Goal: Task Accomplishment & Management: Manage account settings

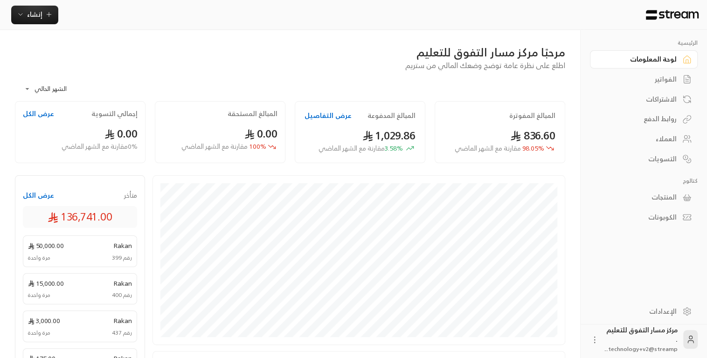
click at [668, 84] on div "الفواتير" at bounding box center [638, 79] width 75 height 9
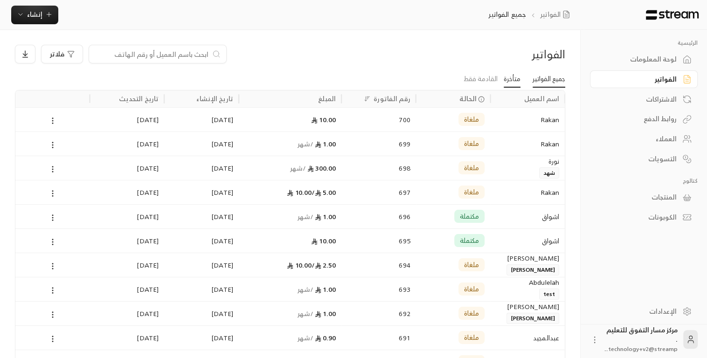
click at [508, 80] on link "متأخرة" at bounding box center [511, 79] width 17 height 17
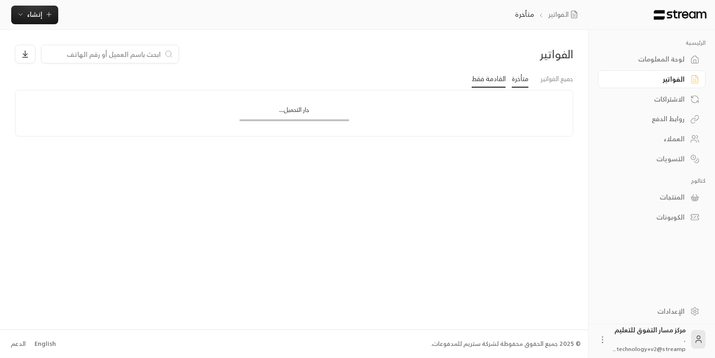
click at [483, 80] on link "القادمة فقط" at bounding box center [489, 79] width 34 height 17
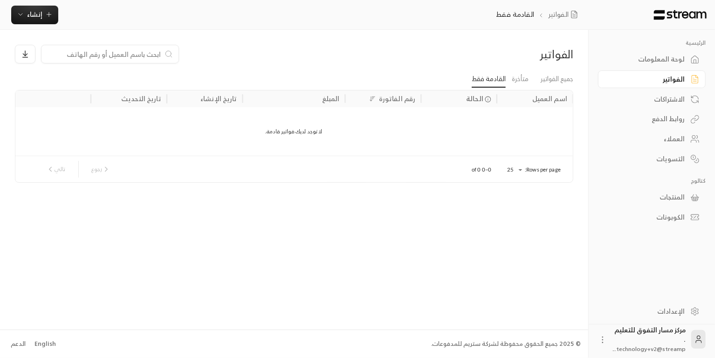
click at [672, 96] on div "الاشتراكات" at bounding box center [647, 99] width 75 height 9
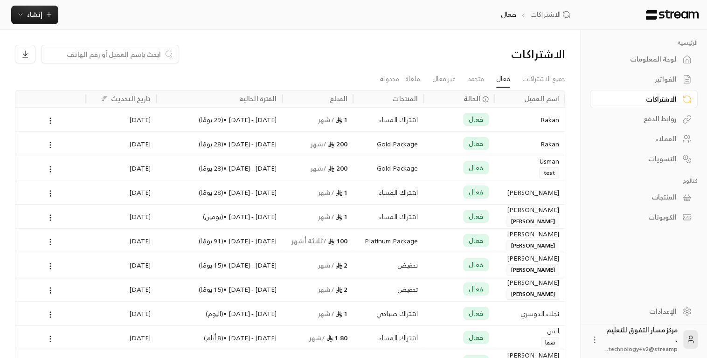
click at [660, 194] on div "المنتجات" at bounding box center [638, 197] width 75 height 9
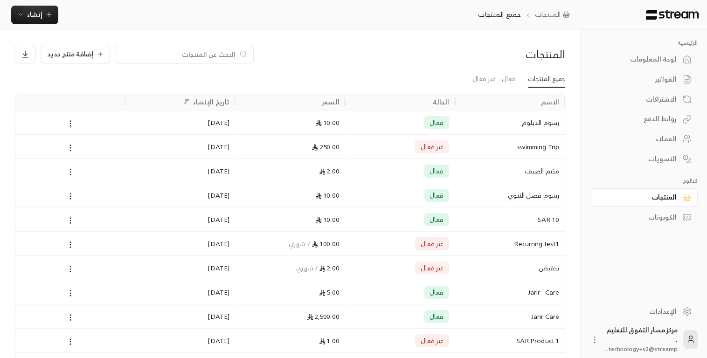
click at [650, 119] on div "روابط الدفع" at bounding box center [638, 118] width 75 height 9
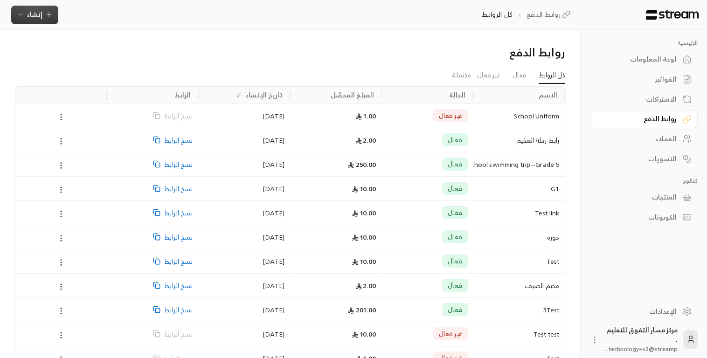
click at [34, 22] on button "إنشاء" at bounding box center [34, 15] width 47 height 19
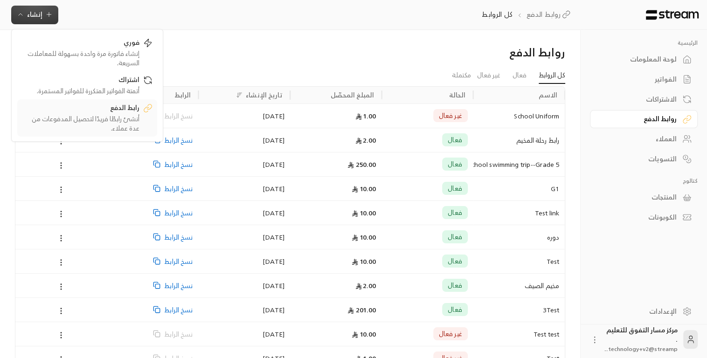
click at [84, 107] on div "رابط الدفع" at bounding box center [80, 108] width 117 height 11
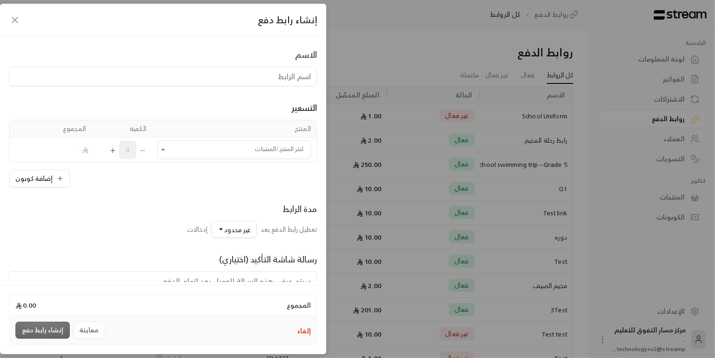
click at [182, 83] on input at bounding box center [163, 77] width 308 height 20
type input "رحلة المطعم"
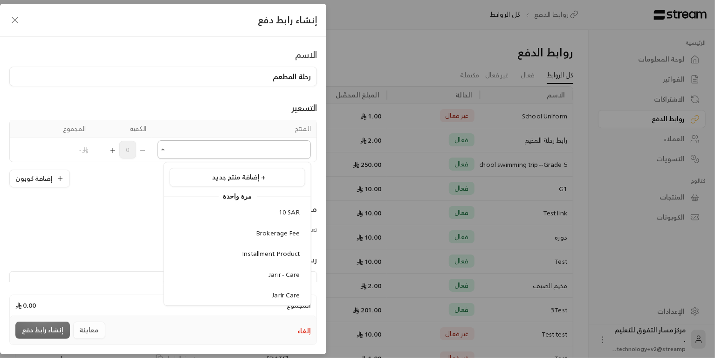
click at [208, 155] on input "اختر المنتج/المنتجات" at bounding box center [234, 150] width 153 height 16
click at [264, 210] on div "10 SAR" at bounding box center [237, 212] width 125 height 10
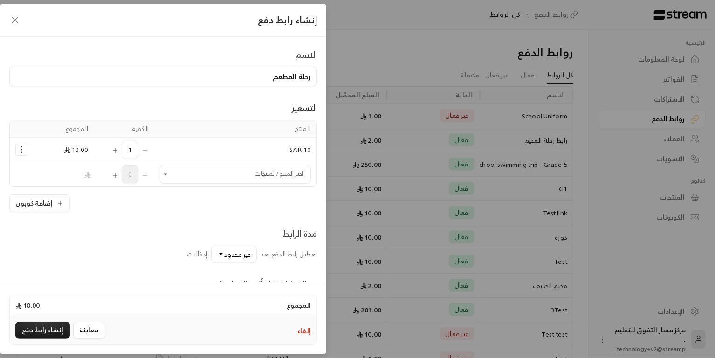
scroll to position [112, 0]
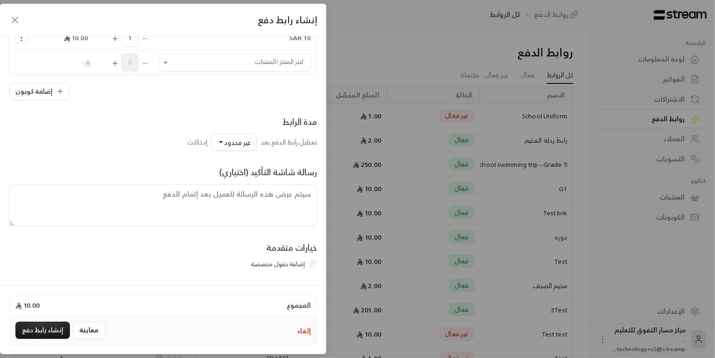
click at [239, 193] on textarea at bounding box center [163, 205] width 308 height 42
type textarea "الزي محدد الاكل"
click at [84, 329] on button "معاينة" at bounding box center [89, 330] width 32 height 17
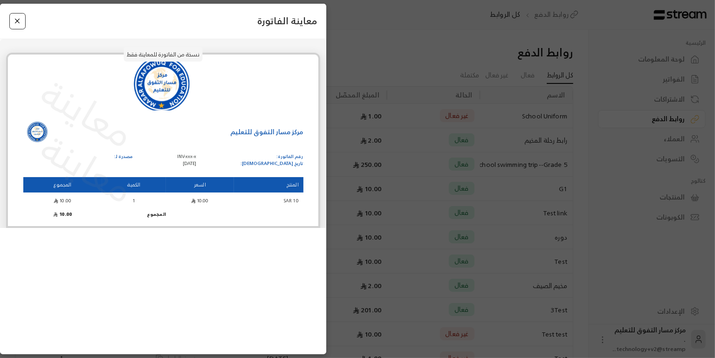
click at [18, 19] on button "Close" at bounding box center [17, 21] width 16 height 16
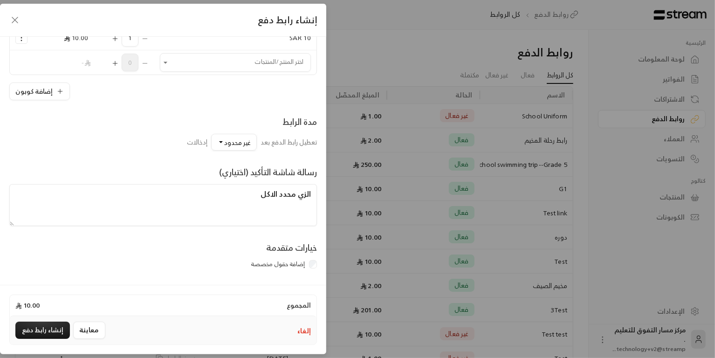
click at [16, 18] on icon "button" at bounding box center [15, 20] width 6 height 6
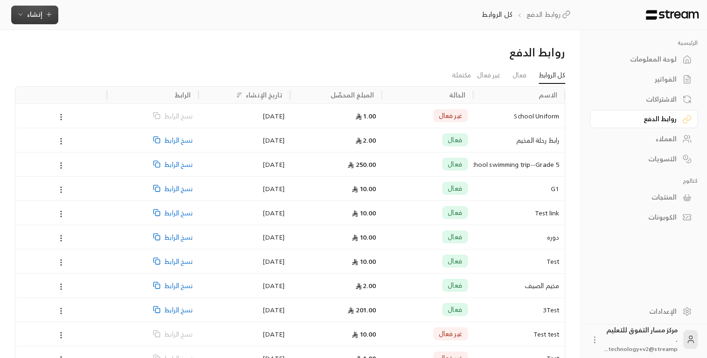
click at [27, 16] on span "إنشاء" at bounding box center [35, 14] width 36 height 12
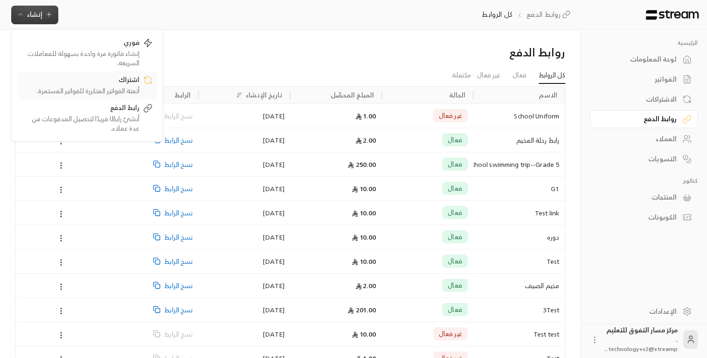
click at [114, 77] on div "اشتراك" at bounding box center [80, 80] width 117 height 11
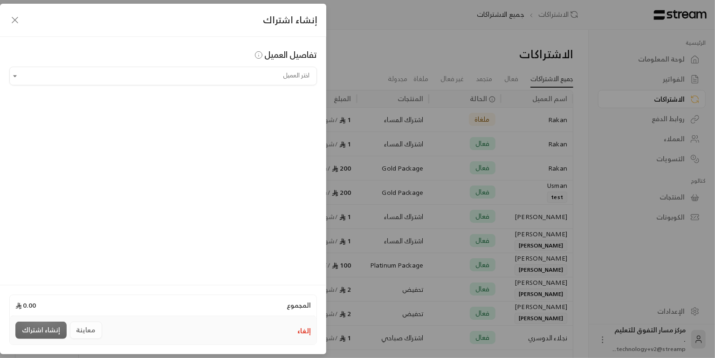
click at [114, 77] on input "اختر العميل" at bounding box center [163, 76] width 308 height 16
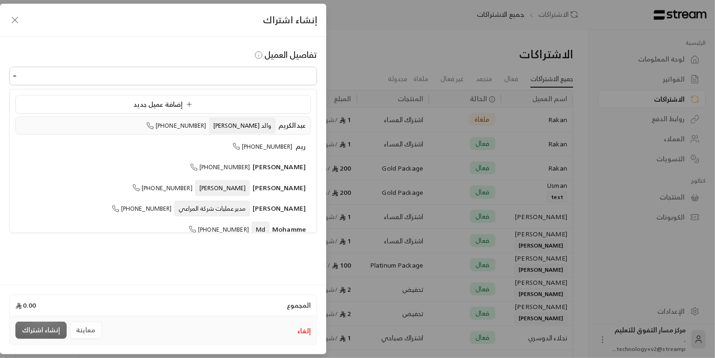
click at [169, 121] on div "[PERSON_NAME] [PERSON_NAME] [PHONE_NUMBER]" at bounding box center [163, 126] width 285 height 10
type input "**********"
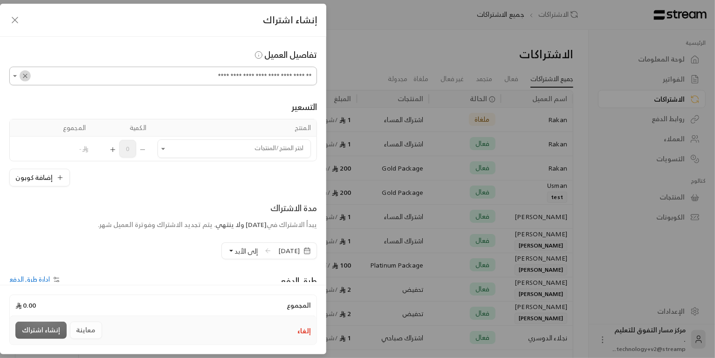
click at [29, 74] on icon "Clear" at bounding box center [24, 75] width 7 height 7
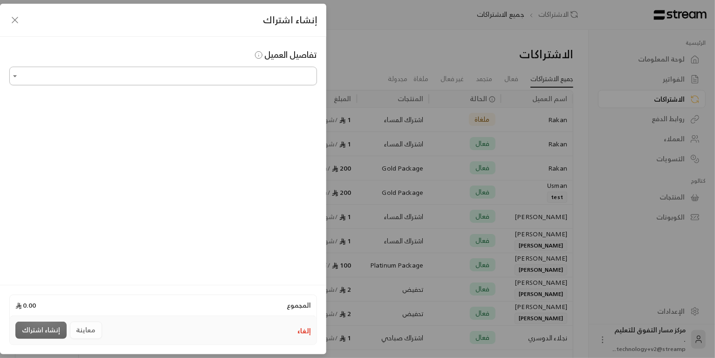
click at [14, 75] on icon "Open" at bounding box center [14, 75] width 9 height 9
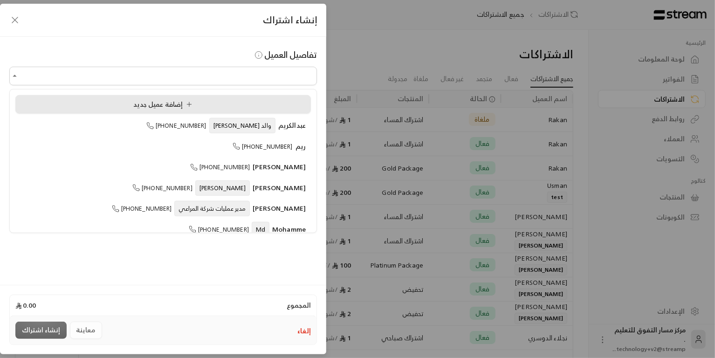
click at [116, 110] on li "إضافة عميل جديد" at bounding box center [163, 104] width 296 height 19
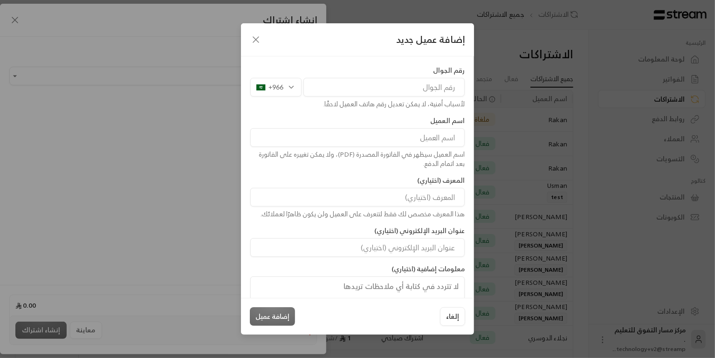
click at [434, 87] on input "tel" at bounding box center [383, 87] width 161 height 19
type input "538875810"
click at [444, 140] on input at bounding box center [357, 137] width 214 height 19
type input "وصفي"
click at [447, 196] on input at bounding box center [357, 197] width 214 height 19
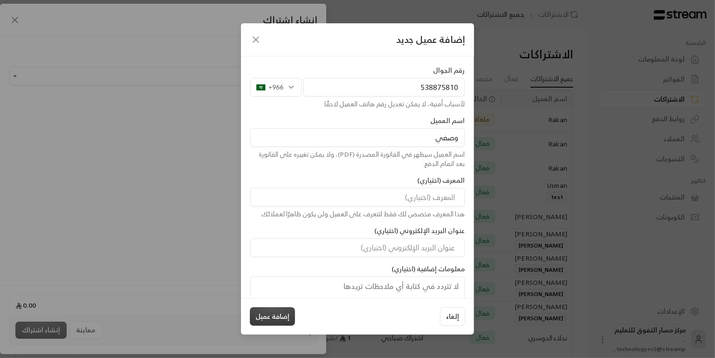
click at [288, 313] on button "إضافة عميل" at bounding box center [272, 316] width 45 height 19
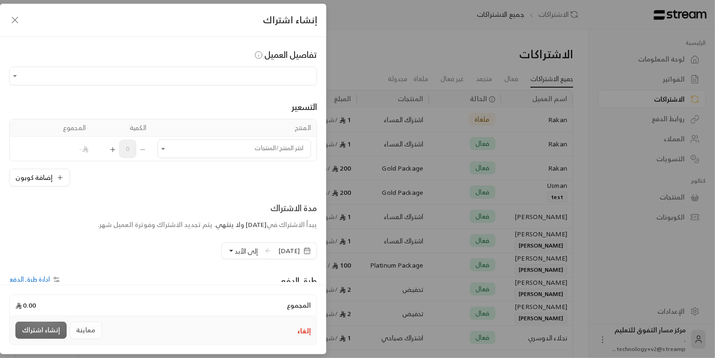
type input "**********"
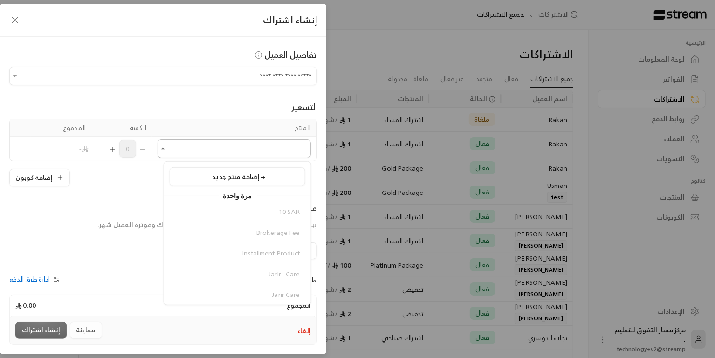
click at [182, 145] on input "اختر العميل" at bounding box center [234, 149] width 153 height 16
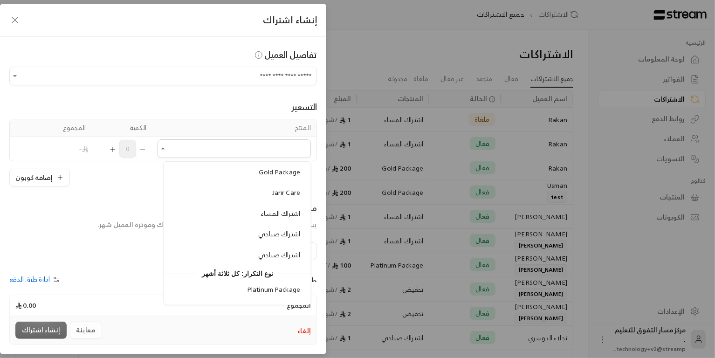
scroll to position [284, 0]
click at [265, 205] on span "اشتراك المساء" at bounding box center [280, 211] width 39 height 12
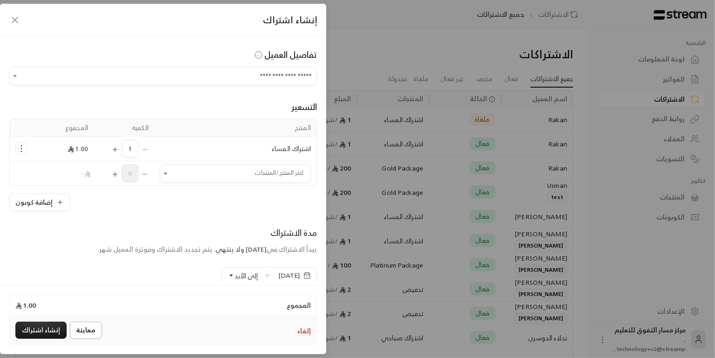
click at [84, 332] on button "معاينة" at bounding box center [86, 330] width 32 height 17
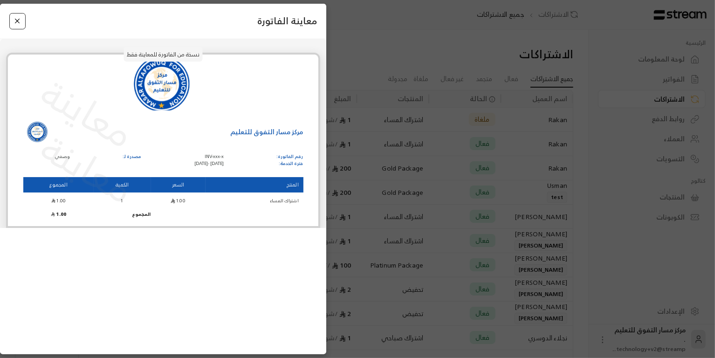
click at [15, 23] on button "Close" at bounding box center [17, 21] width 16 height 16
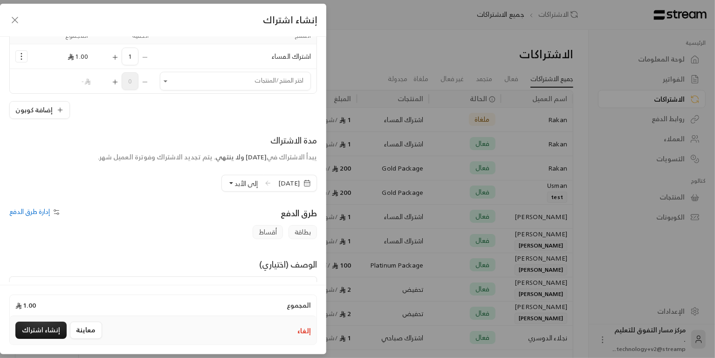
scroll to position [96, 0]
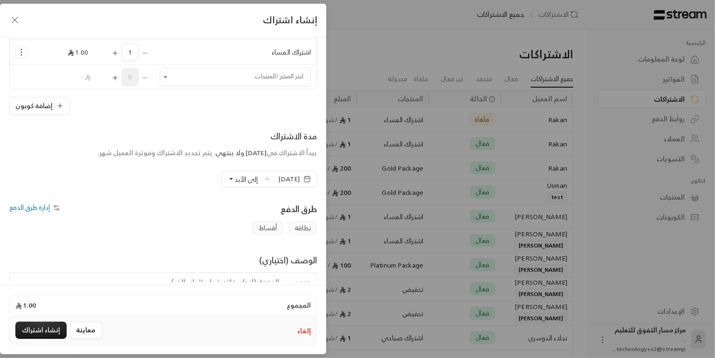
click at [39, 208] on span "إدارة طرق الدفع" at bounding box center [29, 207] width 41 height 12
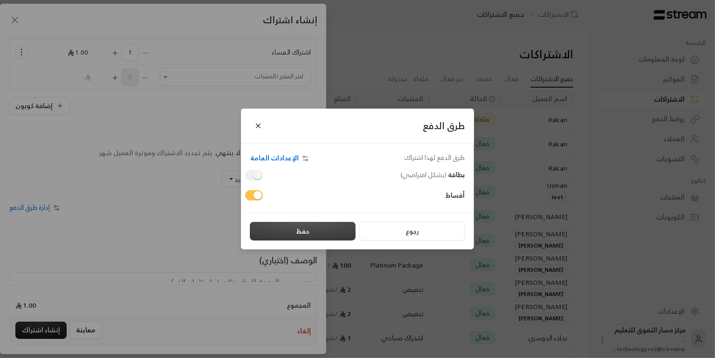
click at [294, 235] on button "حفظ" at bounding box center [303, 231] width 106 height 19
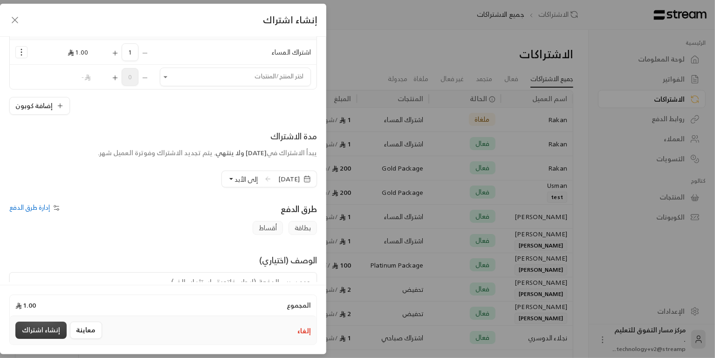
click at [46, 328] on button "إنشاء اشتراك" at bounding box center [40, 330] width 51 height 17
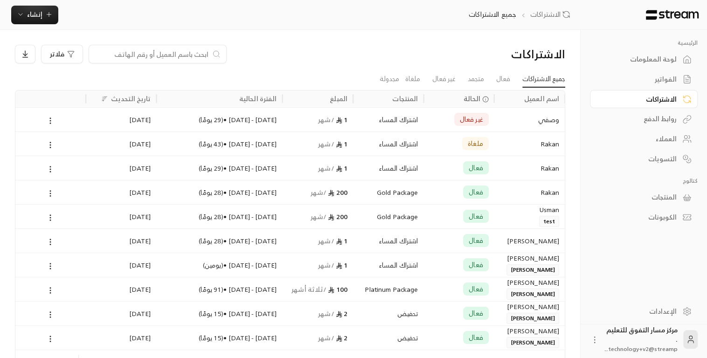
click at [655, 218] on div "الكوبونات" at bounding box center [638, 217] width 75 height 9
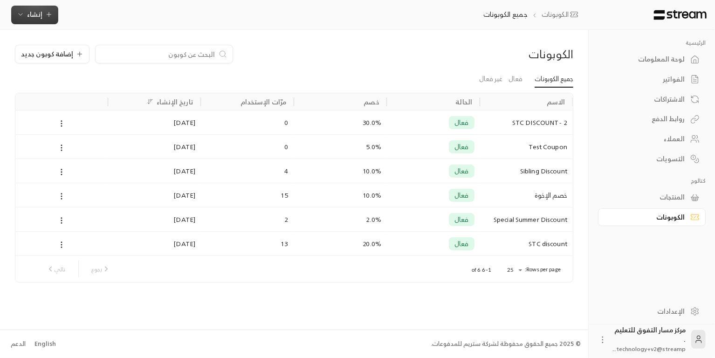
click at [41, 13] on span "إنشاء" at bounding box center [34, 14] width 15 height 12
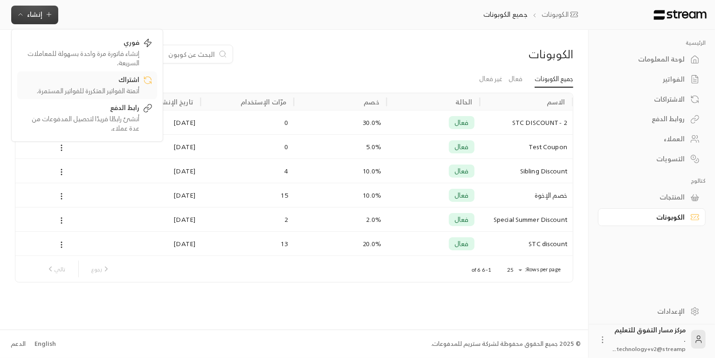
click at [122, 82] on div "اشتراك" at bounding box center [80, 80] width 117 height 11
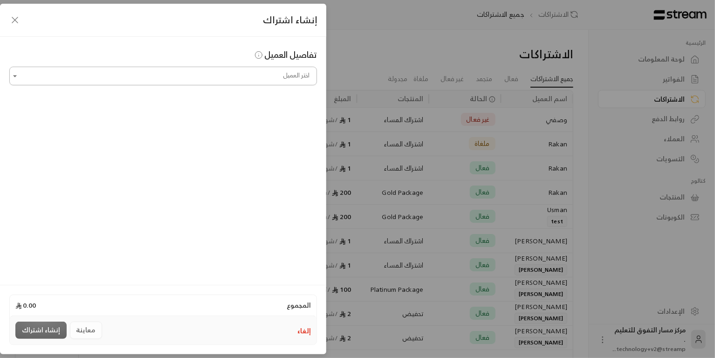
click at [196, 74] on input "اختر العميل" at bounding box center [163, 76] width 308 height 16
click at [239, 123] on span "[PHONE_NUMBER]" at bounding box center [252, 125] width 60 height 11
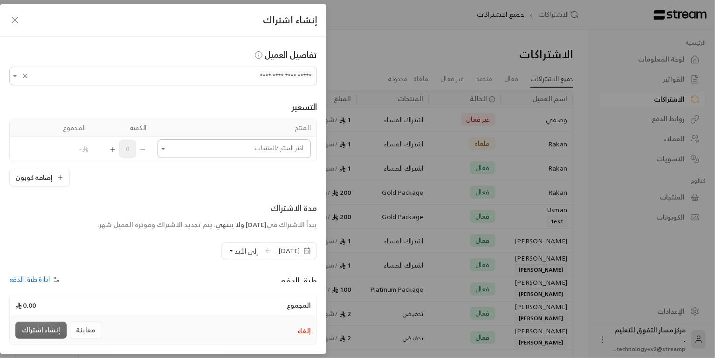
type input "**********"
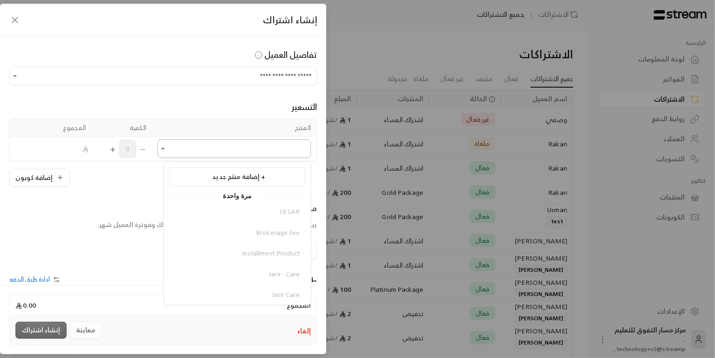
click at [186, 151] on input "اختر العميل" at bounding box center [234, 149] width 153 height 16
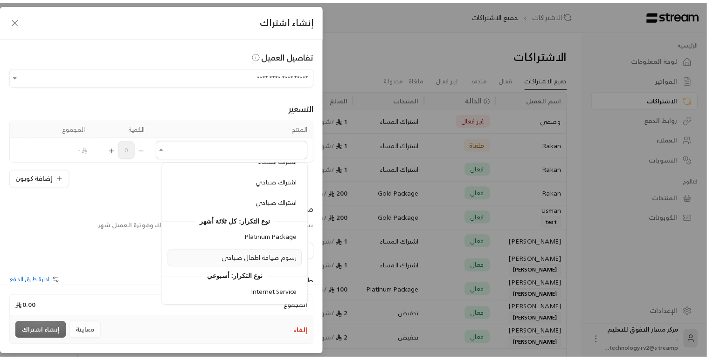
scroll to position [331, 0]
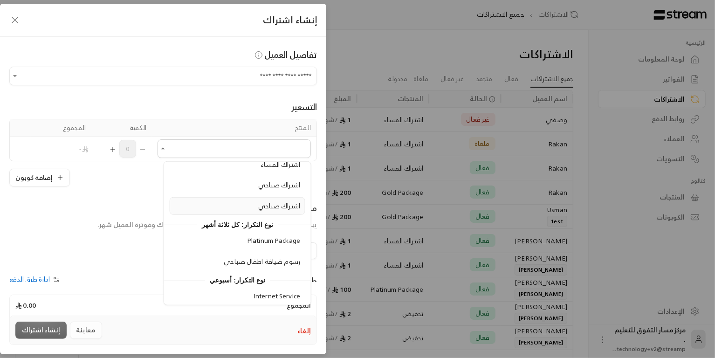
click at [278, 200] on span "اشتراك صباحي" at bounding box center [278, 206] width 41 height 12
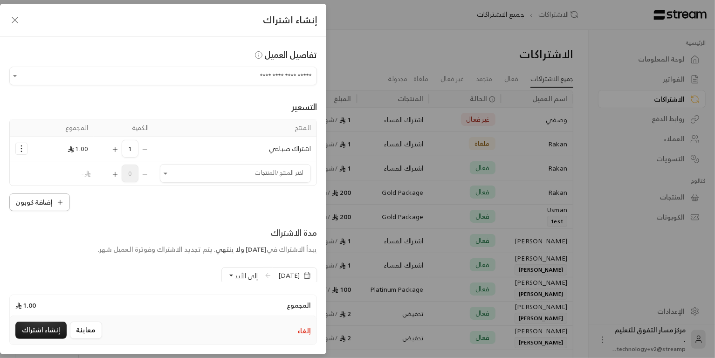
click at [42, 203] on button "إضافة كوبون" at bounding box center [39, 202] width 61 height 18
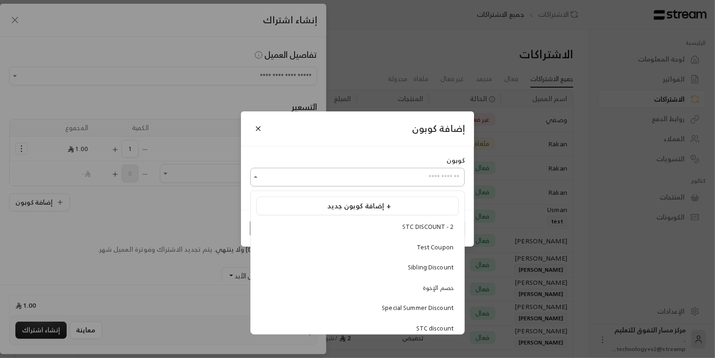
click at [328, 179] on input "اختر العميل" at bounding box center [357, 177] width 214 height 16
click at [393, 292] on li "خصم الإخوة" at bounding box center [357, 288] width 202 height 18
type input "**********"
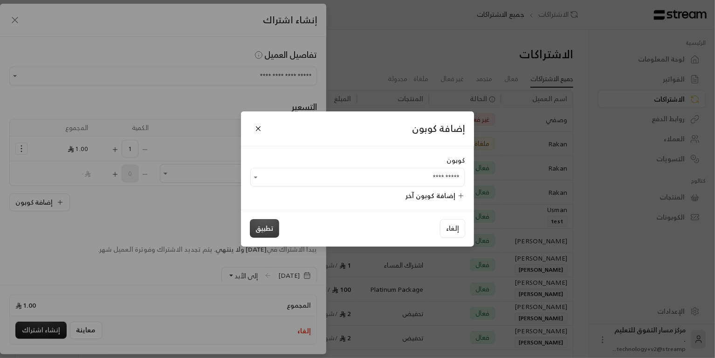
click at [262, 224] on button "تطبيق" at bounding box center [264, 228] width 29 height 19
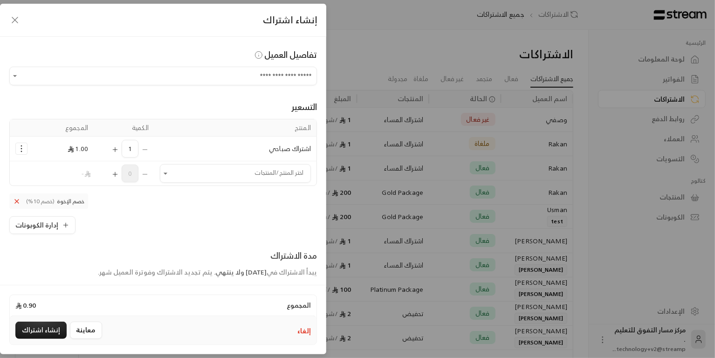
click at [16, 21] on icon "button" at bounding box center [14, 19] width 11 height 11
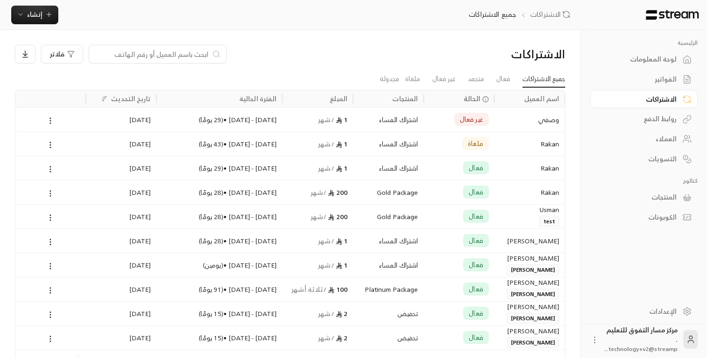
click at [523, 128] on div "وصفي" at bounding box center [529, 120] width 59 height 24
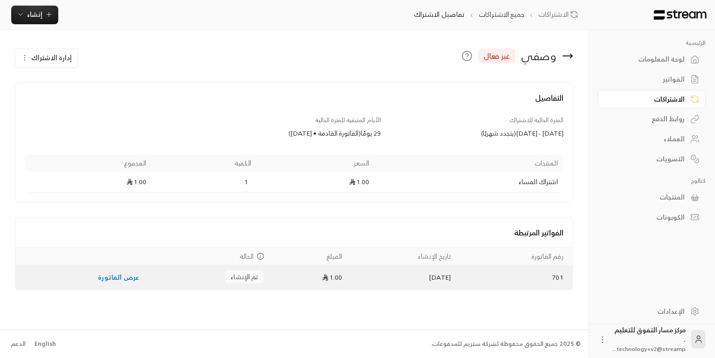
click at [127, 275] on link "عرض الفاتورة" at bounding box center [118, 277] width 41 height 12
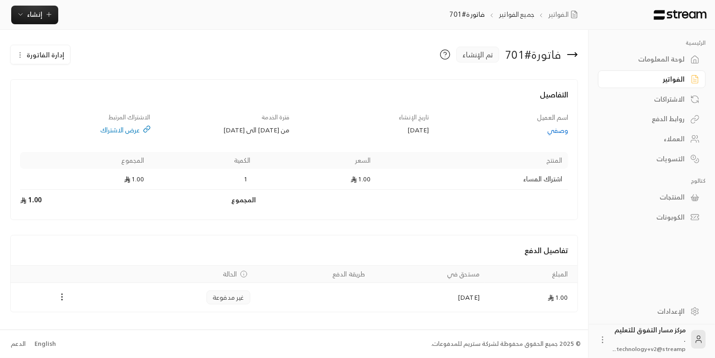
click at [61, 296] on icon "Payments" at bounding box center [61, 296] width 9 height 9
click at [89, 318] on li "تغيير الحالة الى مدفوعة" at bounding box center [95, 319] width 68 height 17
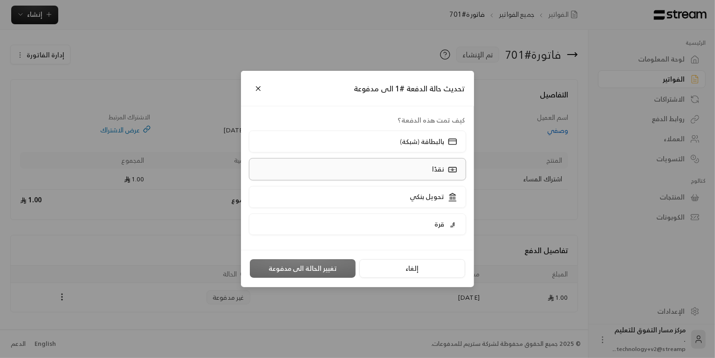
click at [421, 170] on label "نقدًا" at bounding box center [358, 169] width 218 height 22
click at [287, 270] on button "تغيير الحالة الى مدفوعة" at bounding box center [303, 268] width 106 height 19
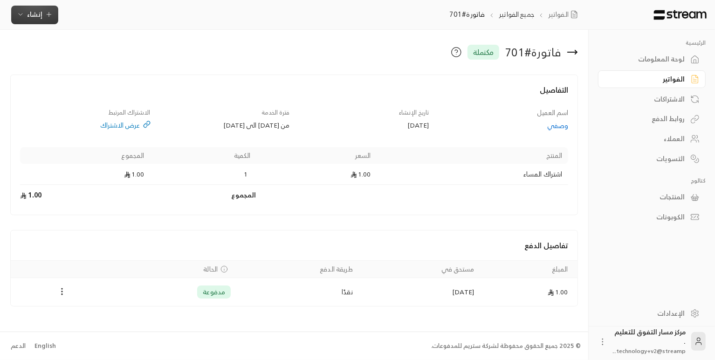
click at [34, 18] on span "إنشاء" at bounding box center [34, 14] width 15 height 12
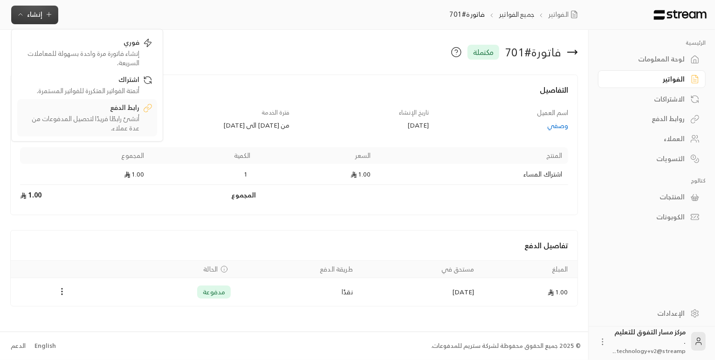
click at [85, 120] on div "أنشئ رابطًا فريدًا لتحصيل المدفوعات من عدة عملاء." at bounding box center [80, 123] width 117 height 19
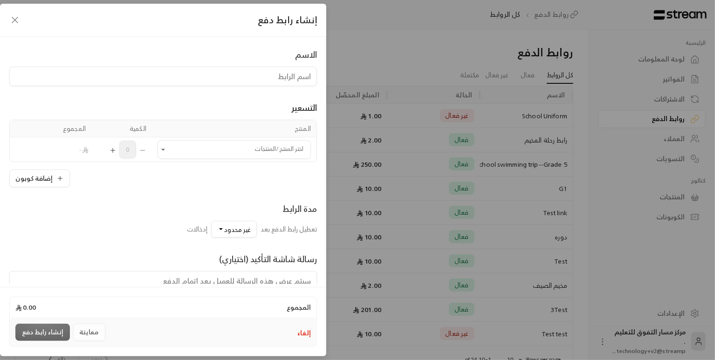
click at [198, 83] on input at bounding box center [163, 77] width 308 height 20
type input "تدريب سنوي"
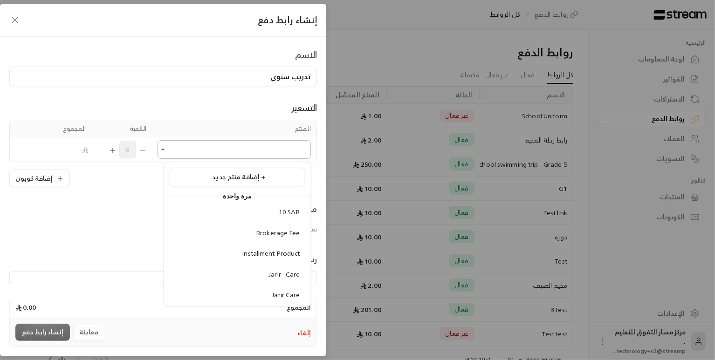
click at [219, 147] on input "اختر المنتج/المنتجات" at bounding box center [234, 150] width 153 height 16
click at [256, 251] on span "Installment Product" at bounding box center [271, 254] width 58 height 12
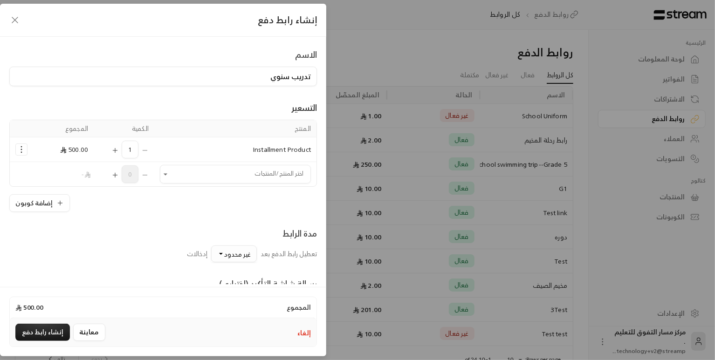
click at [241, 253] on span "غير محدود" at bounding box center [237, 254] width 27 height 12
click at [232, 160] on div "100" at bounding box center [191, 163] width 112 height 10
click at [305, 333] on button "إلغاء" at bounding box center [304, 333] width 14 height 9
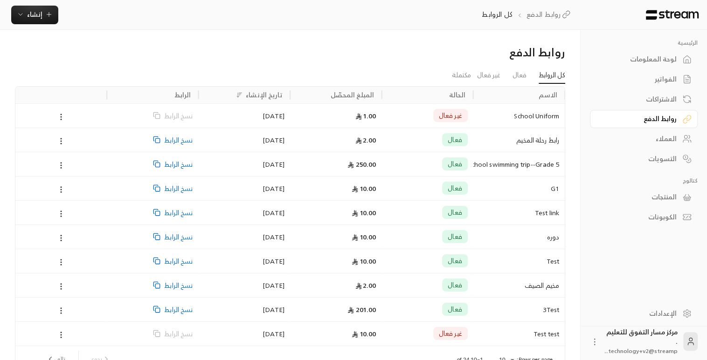
click at [186, 137] on span "نسخ الرابط" at bounding box center [178, 140] width 28 height 24
click at [39, 21] on button "إنشاء" at bounding box center [34, 15] width 47 height 19
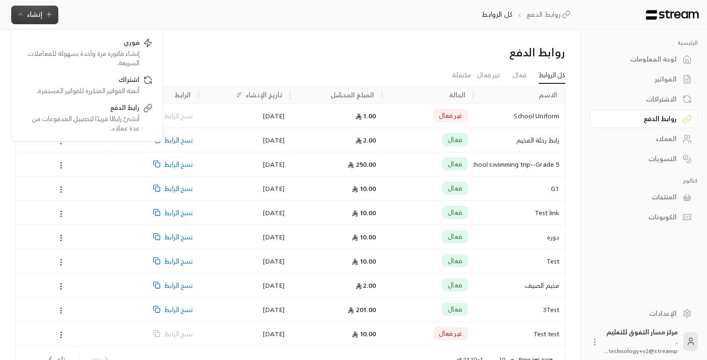
click at [659, 139] on div "العملاء" at bounding box center [638, 138] width 75 height 9
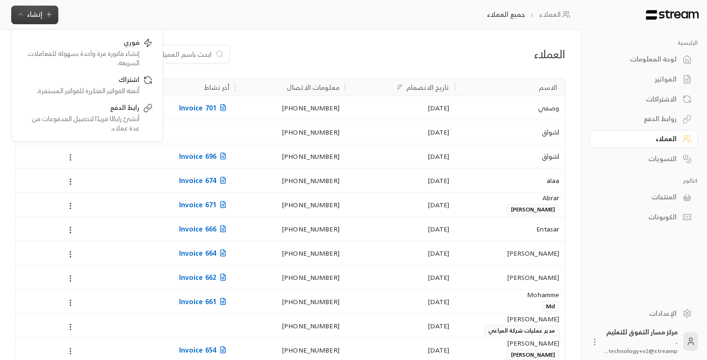
click at [187, 55] on input at bounding box center [155, 54] width 114 height 10
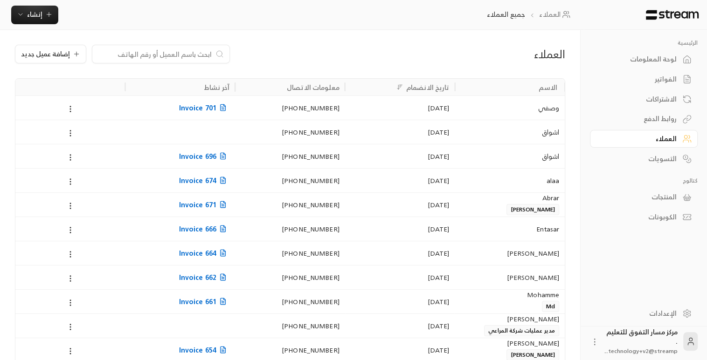
type input "ق"
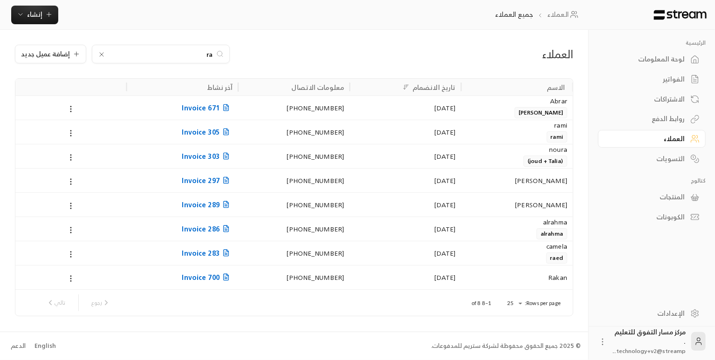
type input "ra"
click at [364, 285] on div "[DATE]" at bounding box center [405, 278] width 100 height 24
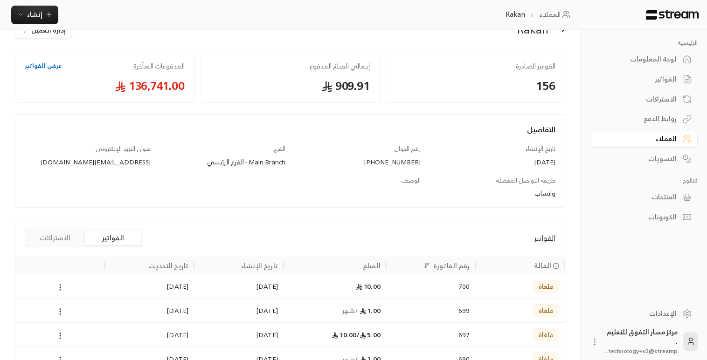
scroll to position [26, 0]
click at [35, 65] on link "عرض الفواتير" at bounding box center [43, 66] width 37 height 9
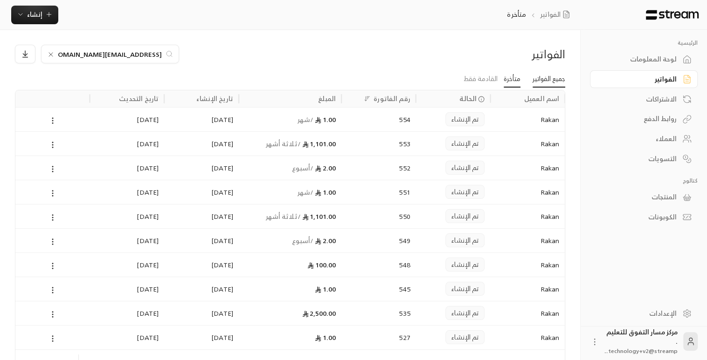
click at [550, 80] on link "جميع الفواتير" at bounding box center [548, 79] width 33 height 17
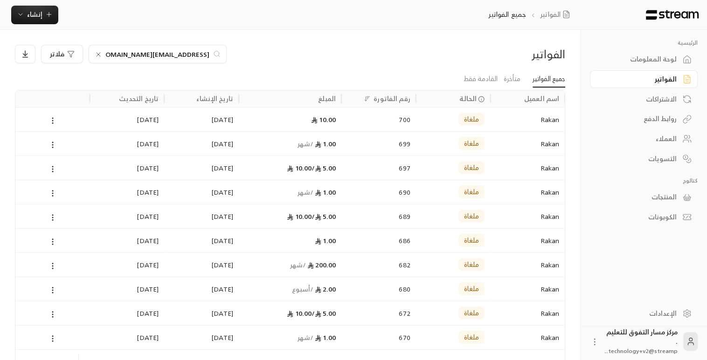
click at [551, 118] on div "Rakan" at bounding box center [527, 120] width 63 height 24
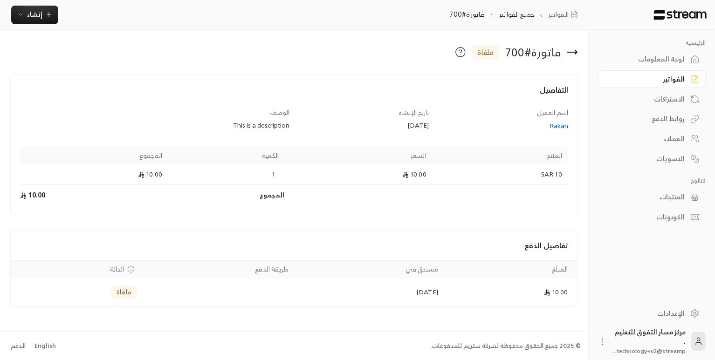
click at [554, 124] on div "Rakan" at bounding box center [503, 125] width 130 height 9
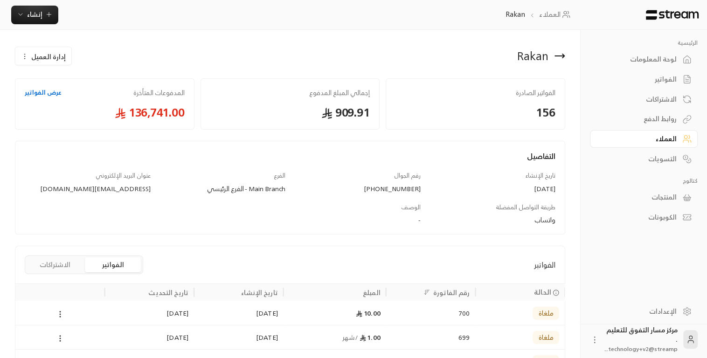
click at [658, 314] on div "الإعدادات" at bounding box center [638, 311] width 75 height 9
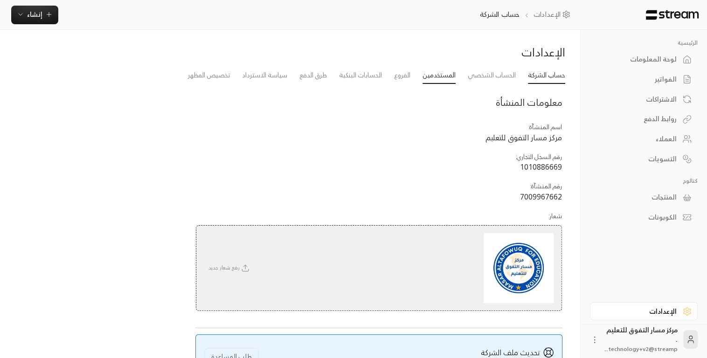
click at [427, 72] on link "المستخدمين" at bounding box center [438, 75] width 33 height 17
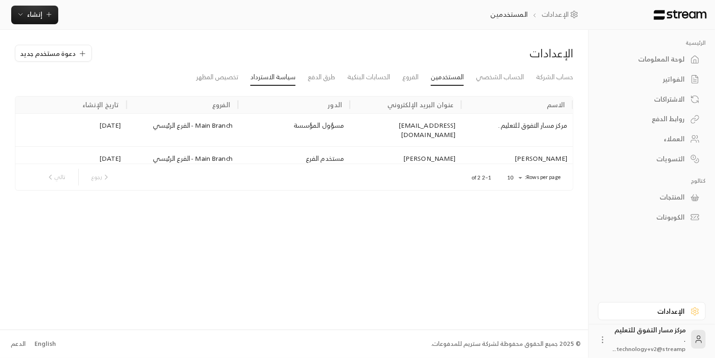
click at [266, 72] on link "سياسة الاسترداد" at bounding box center [272, 77] width 45 height 17
